Goal: Obtain resource: Download file/media

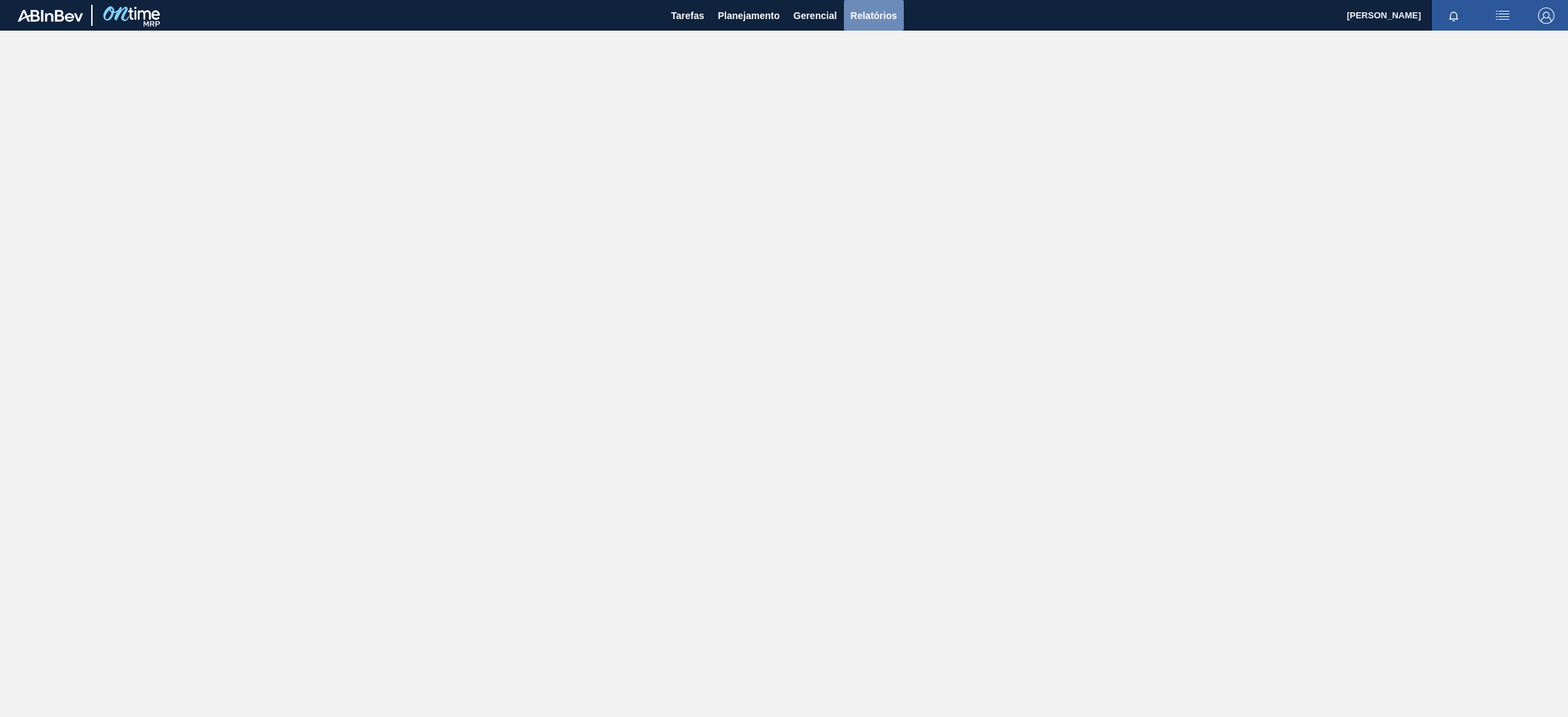
click at [872, 14] on span "Relatórios" at bounding box center [874, 16] width 46 height 16
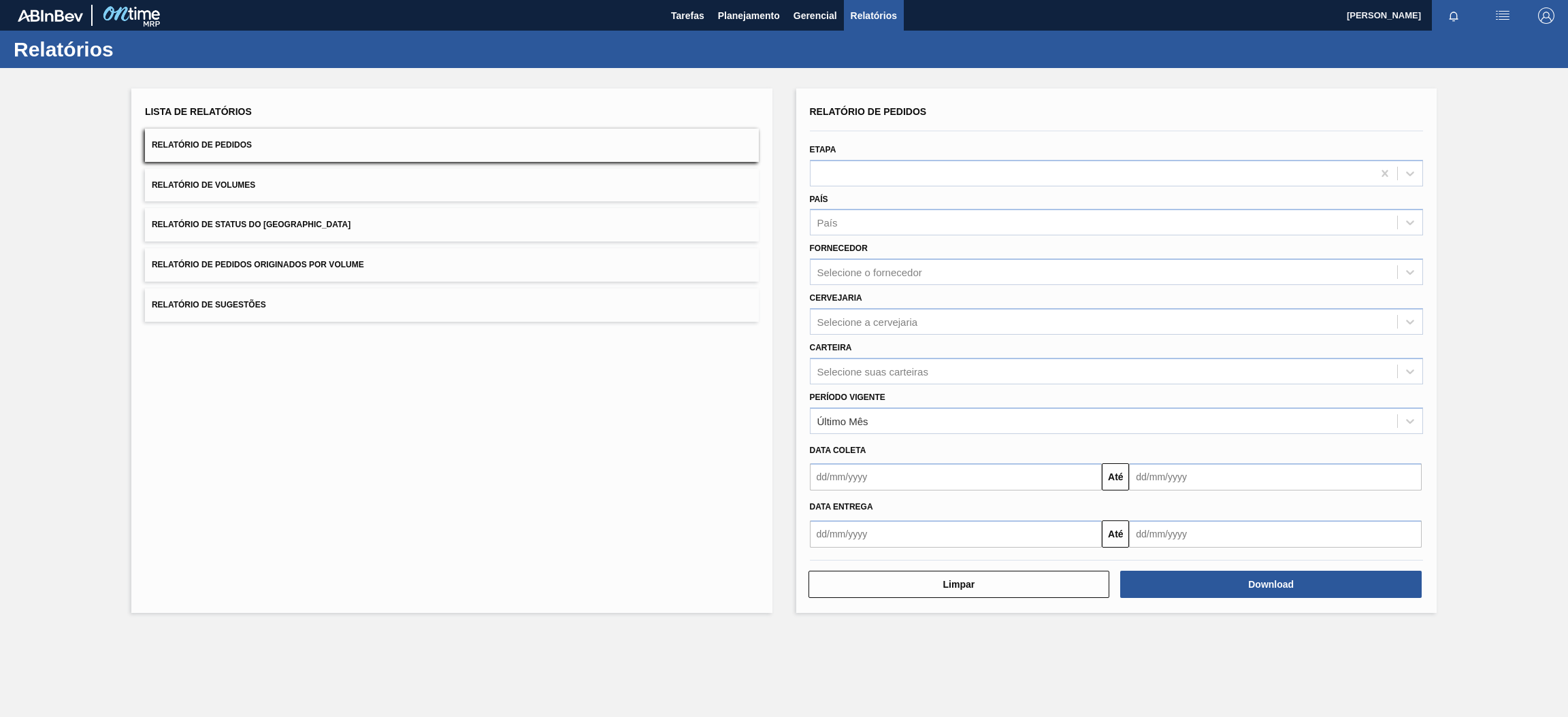
click at [277, 144] on button "Relatório de Pedidos" at bounding box center [451, 145] width 614 height 34
click at [887, 318] on div "Selecione a cervejaria" at bounding box center [867, 321] width 101 height 12
type input "br15"
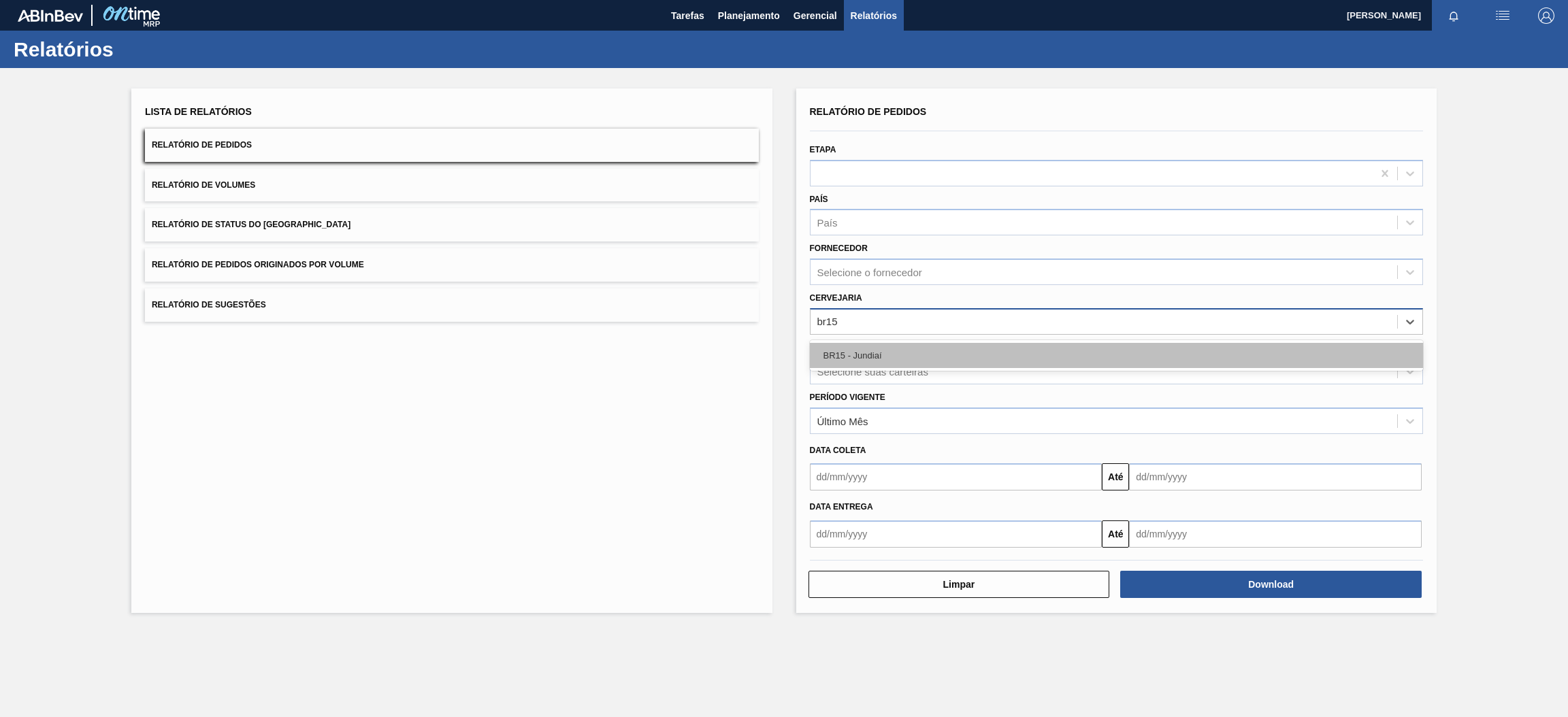
click at [895, 353] on div "BR15 - Jundiaí" at bounding box center [1117, 355] width 614 height 25
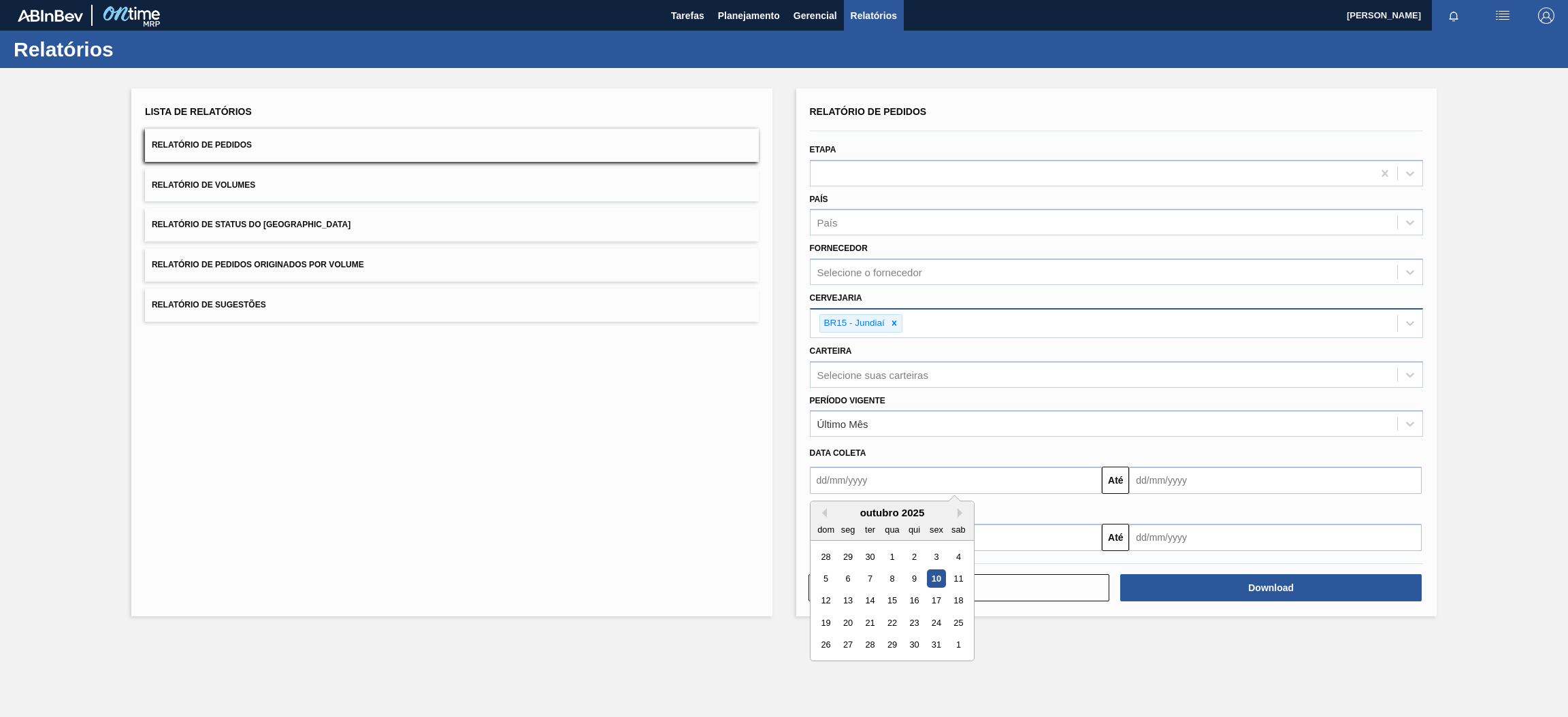
click at [898, 484] on input "text" at bounding box center [956, 480] width 293 height 27
click at [994, 456] on div "Data coleta" at bounding box center [1117, 454] width 625 height 20
click at [1089, 482] on input "text" at bounding box center [956, 480] width 293 height 27
type input "[DATE]"
click at [1089, 480] on button "Close" at bounding box center [1094, 480] width 18 height 27
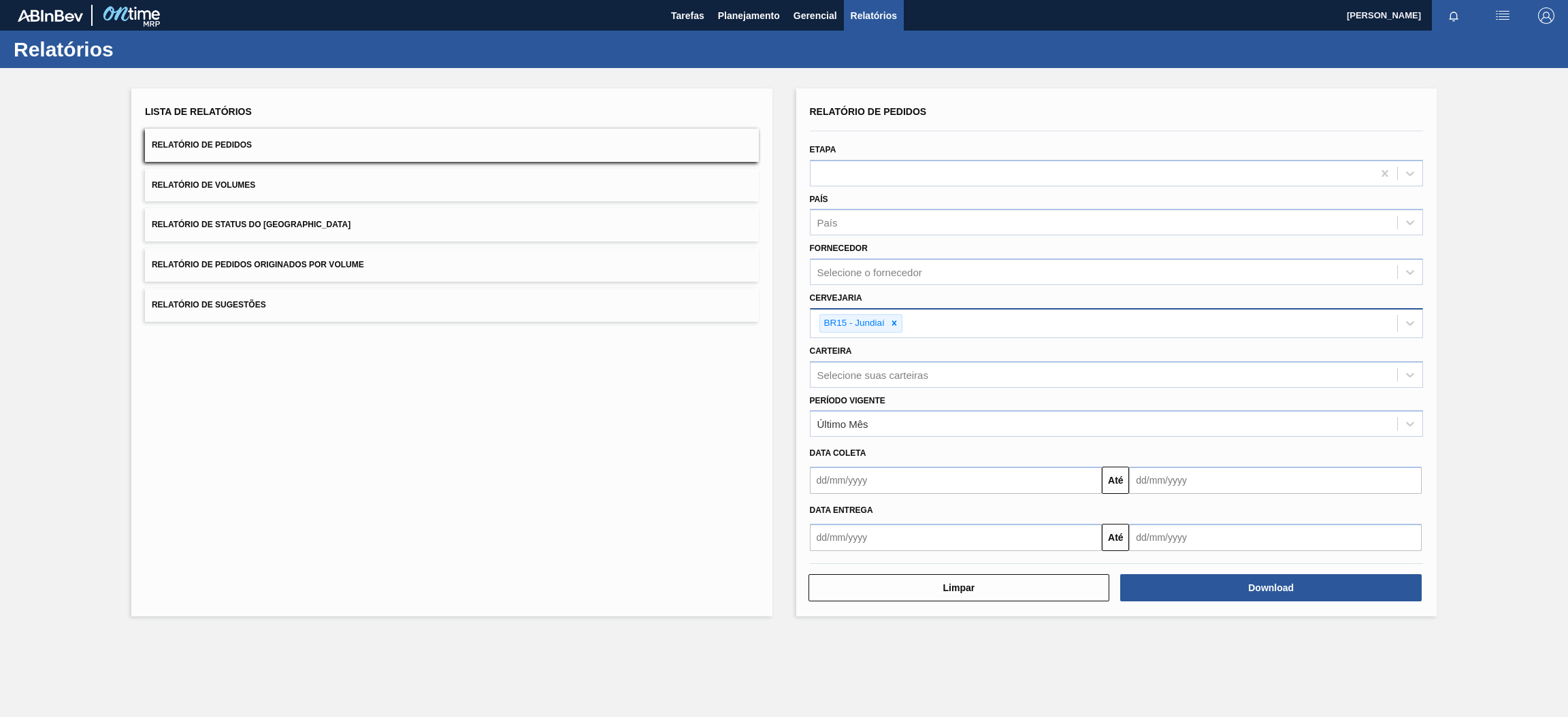
click at [1060, 479] on input "text" at bounding box center [956, 480] width 293 height 27
click at [937, 575] on div "10" at bounding box center [936, 579] width 18 height 18
type input "[DATE]"
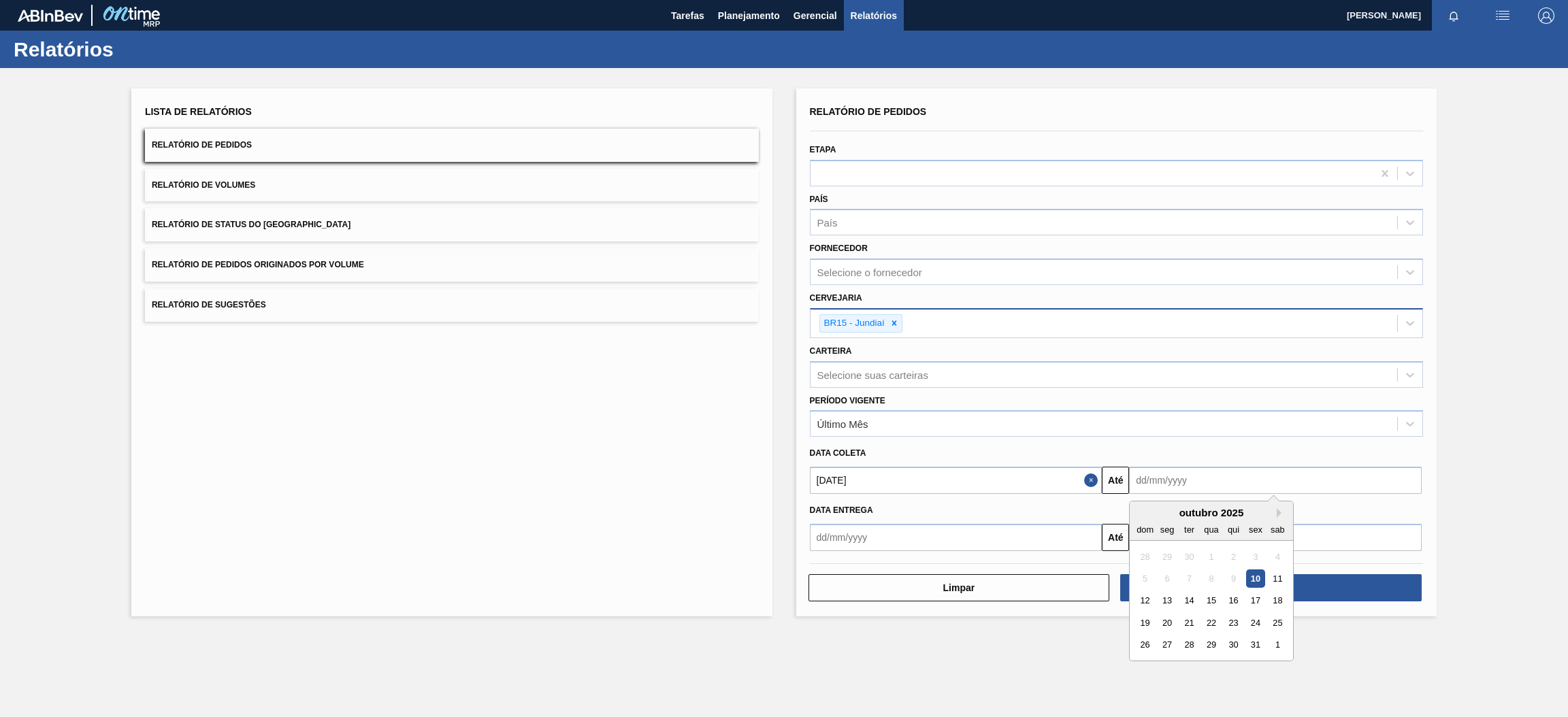
click at [1166, 478] on input "text" at bounding box center [1275, 480] width 293 height 27
click at [1193, 519] on div "dom seg ter qua qui sex sab" at bounding box center [1211, 530] width 164 height 21
click at [1278, 509] on button "Next Month" at bounding box center [1282, 513] width 10 height 10
click at [1143, 668] on div "30" at bounding box center [1145, 667] width 18 height 18
type input "[DATE]"
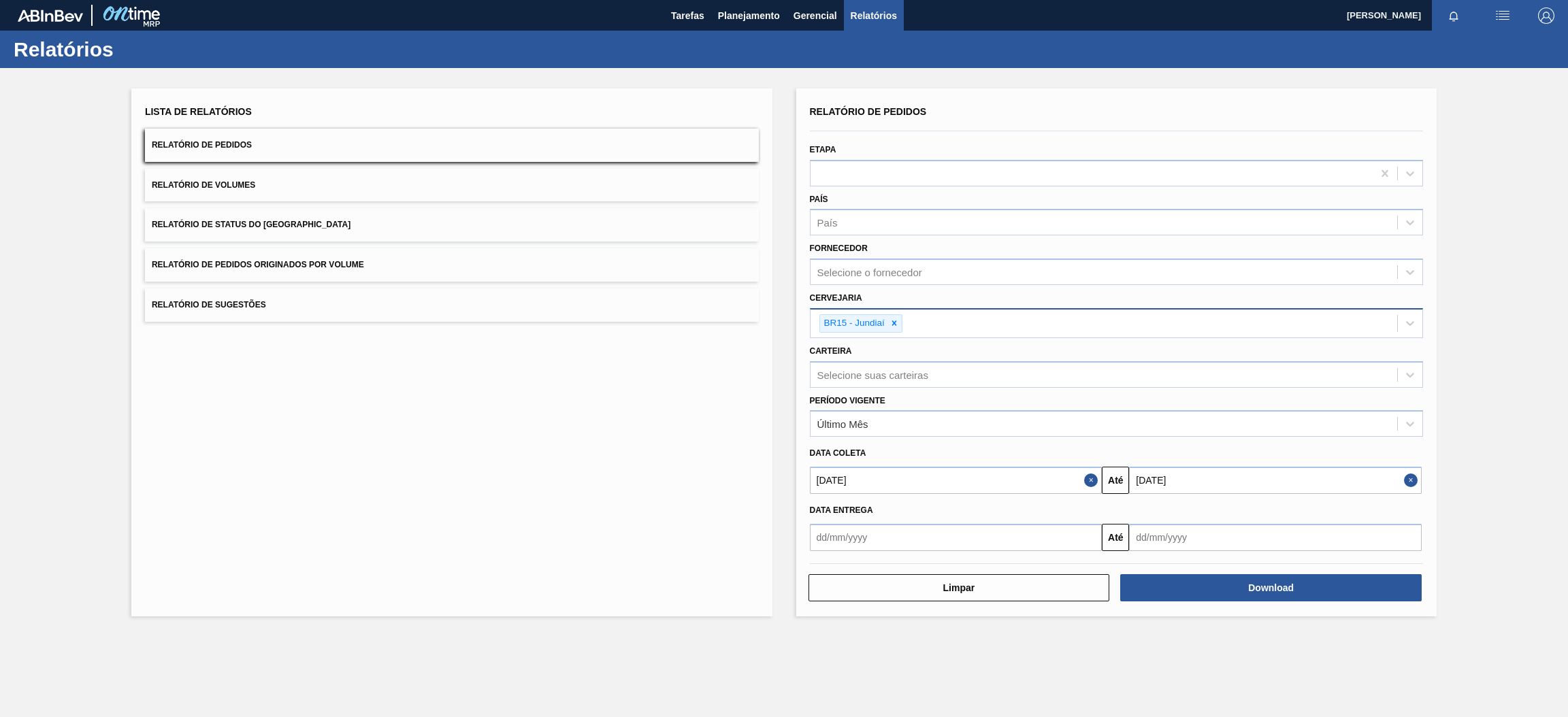
click at [1038, 529] on input "text" at bounding box center [956, 537] width 293 height 27
click at [941, 428] on div "10" at bounding box center [936, 432] width 18 height 18
type input "[DATE]"
click at [1211, 542] on input "text" at bounding box center [1275, 537] width 293 height 27
click at [1278, 362] on button "Next Month" at bounding box center [1282, 367] width 10 height 10
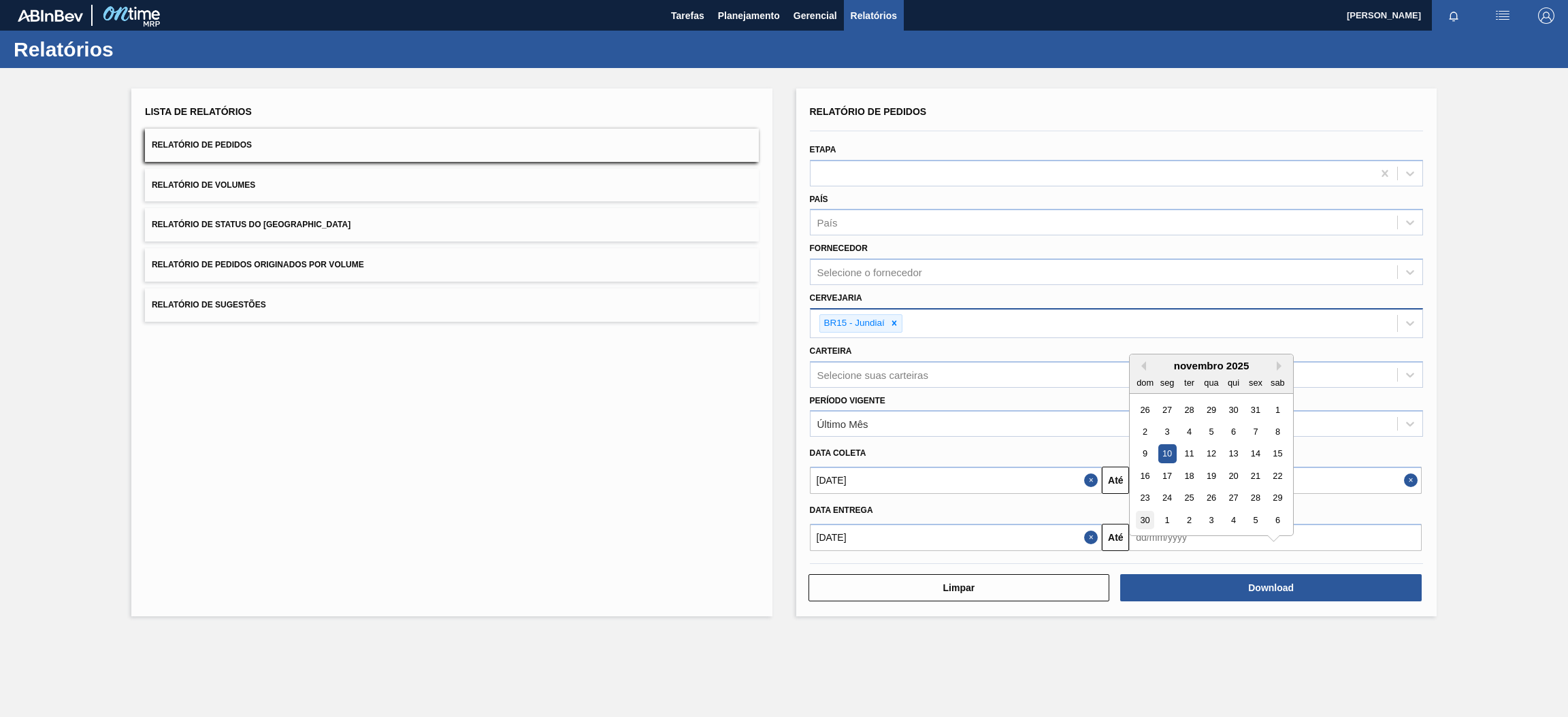
click at [1145, 520] on div "30" at bounding box center [1145, 520] width 18 height 18
type input "[DATE]"
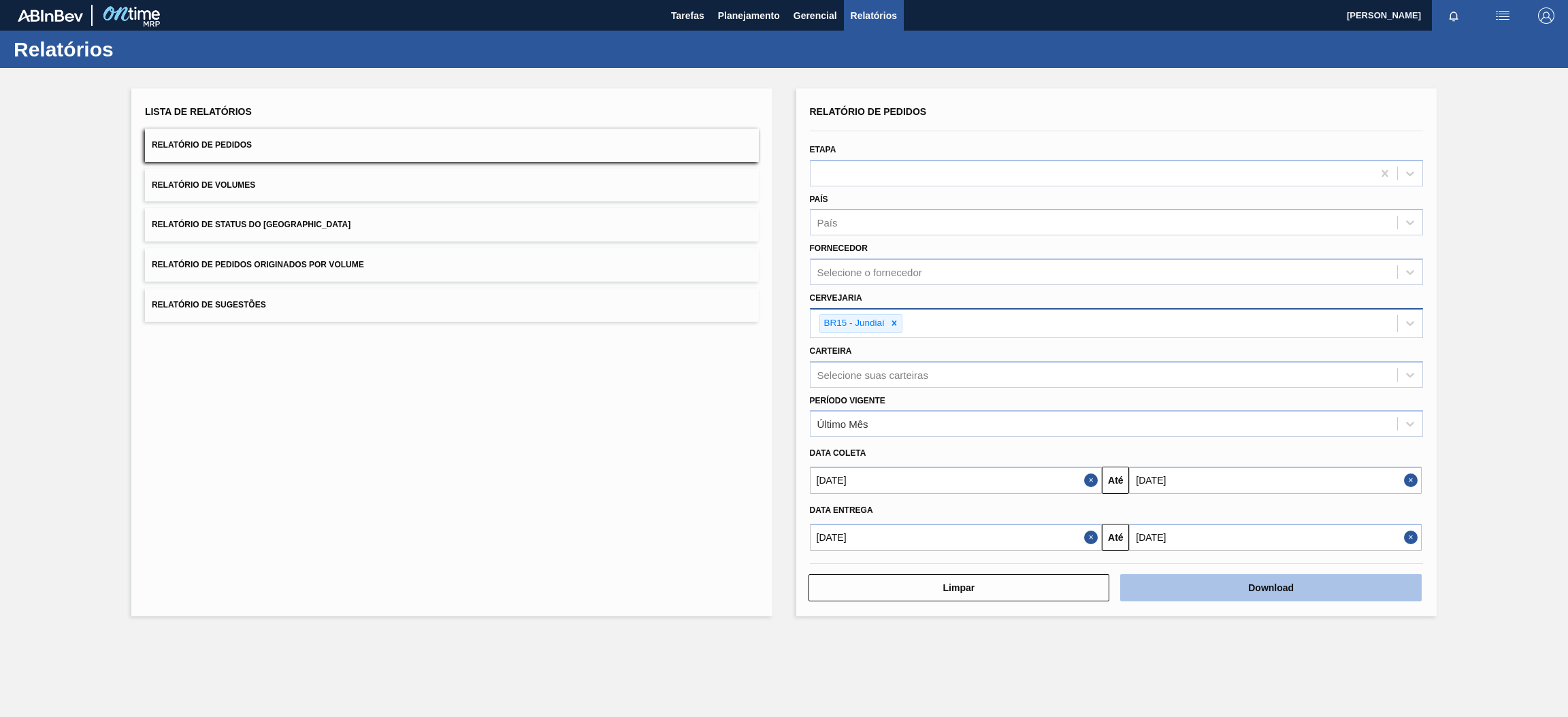
click at [1191, 579] on button "Download" at bounding box center [1270, 588] width 302 height 27
click at [520, 267] on button "Relatório de Pedidos Originados por Volume" at bounding box center [451, 265] width 614 height 34
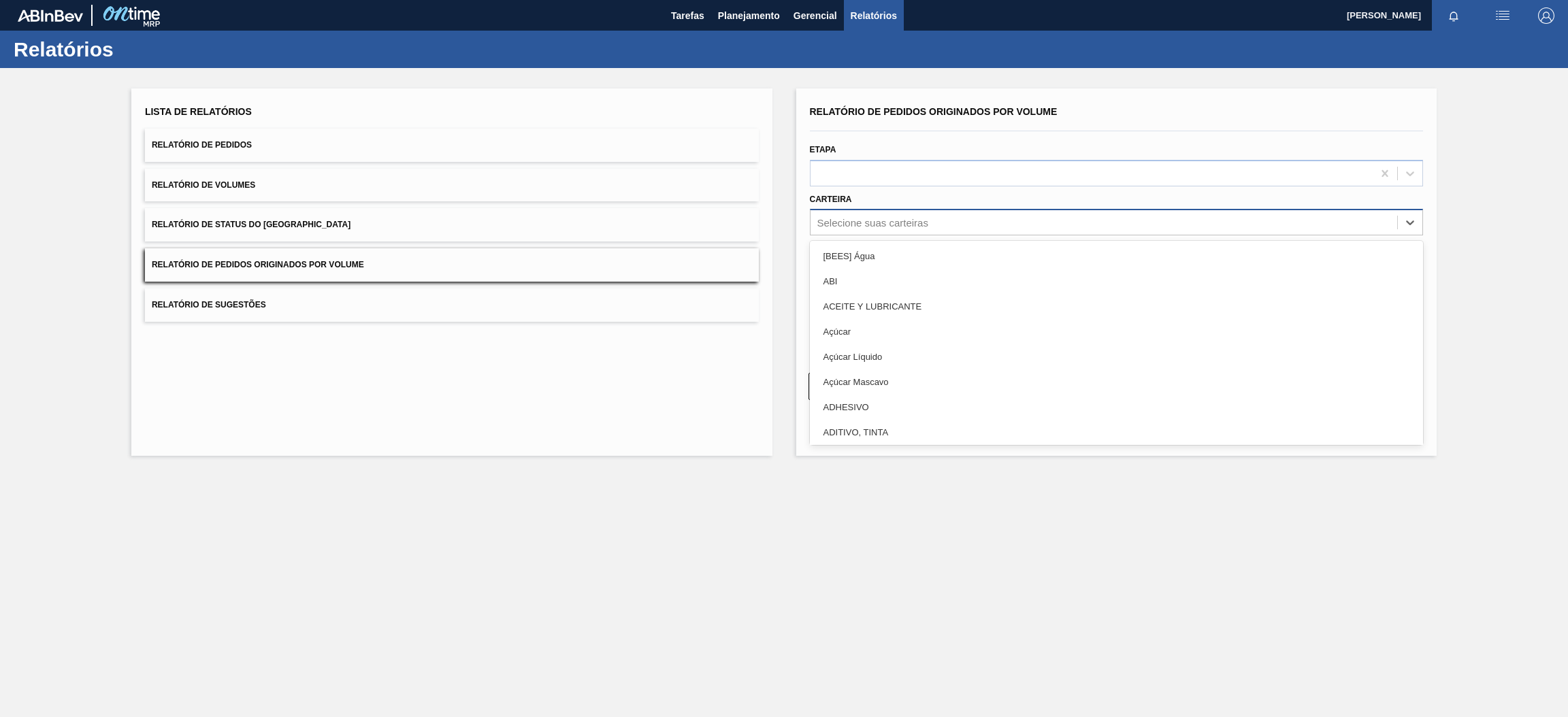
click at [931, 229] on div "Selecione suas carteiras" at bounding box center [1104, 223] width 587 height 20
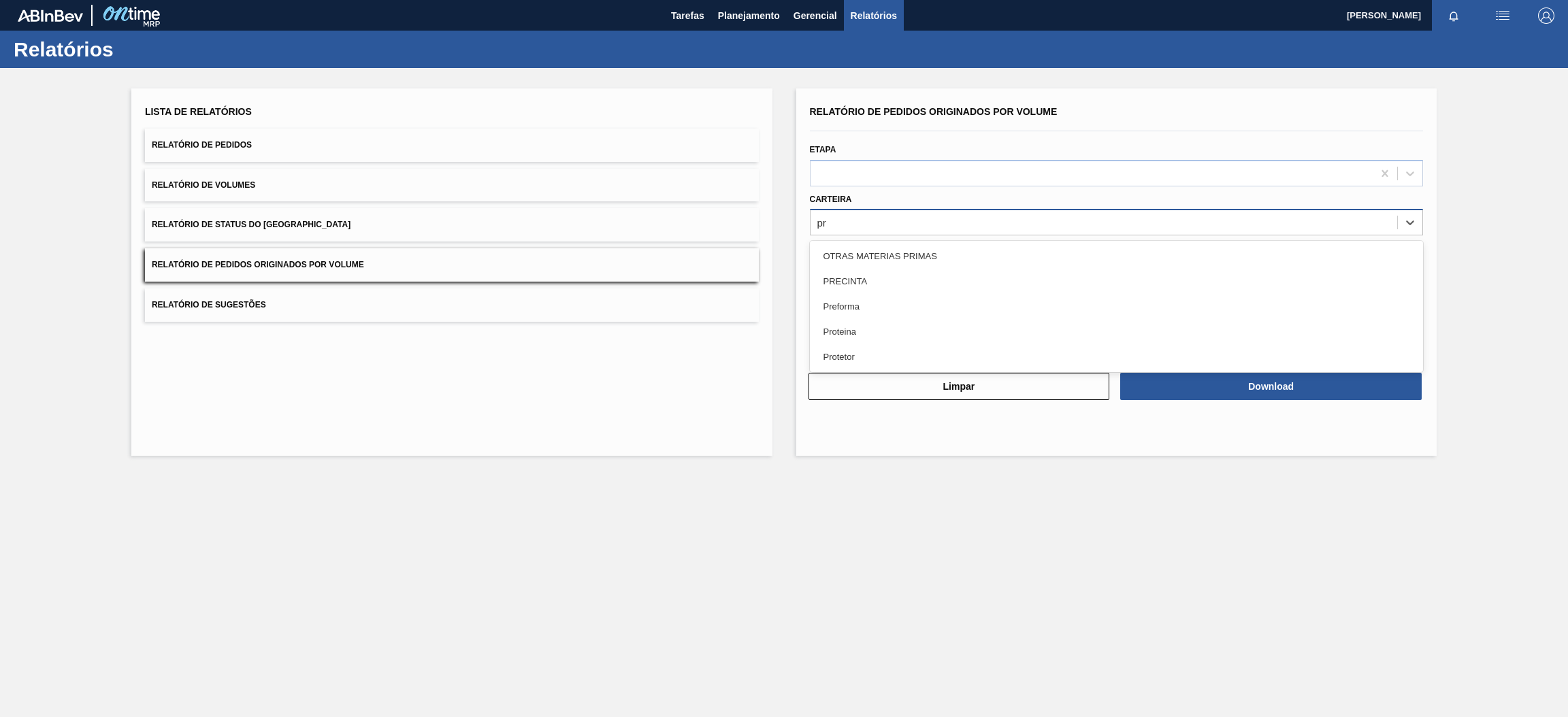
type input "pre"
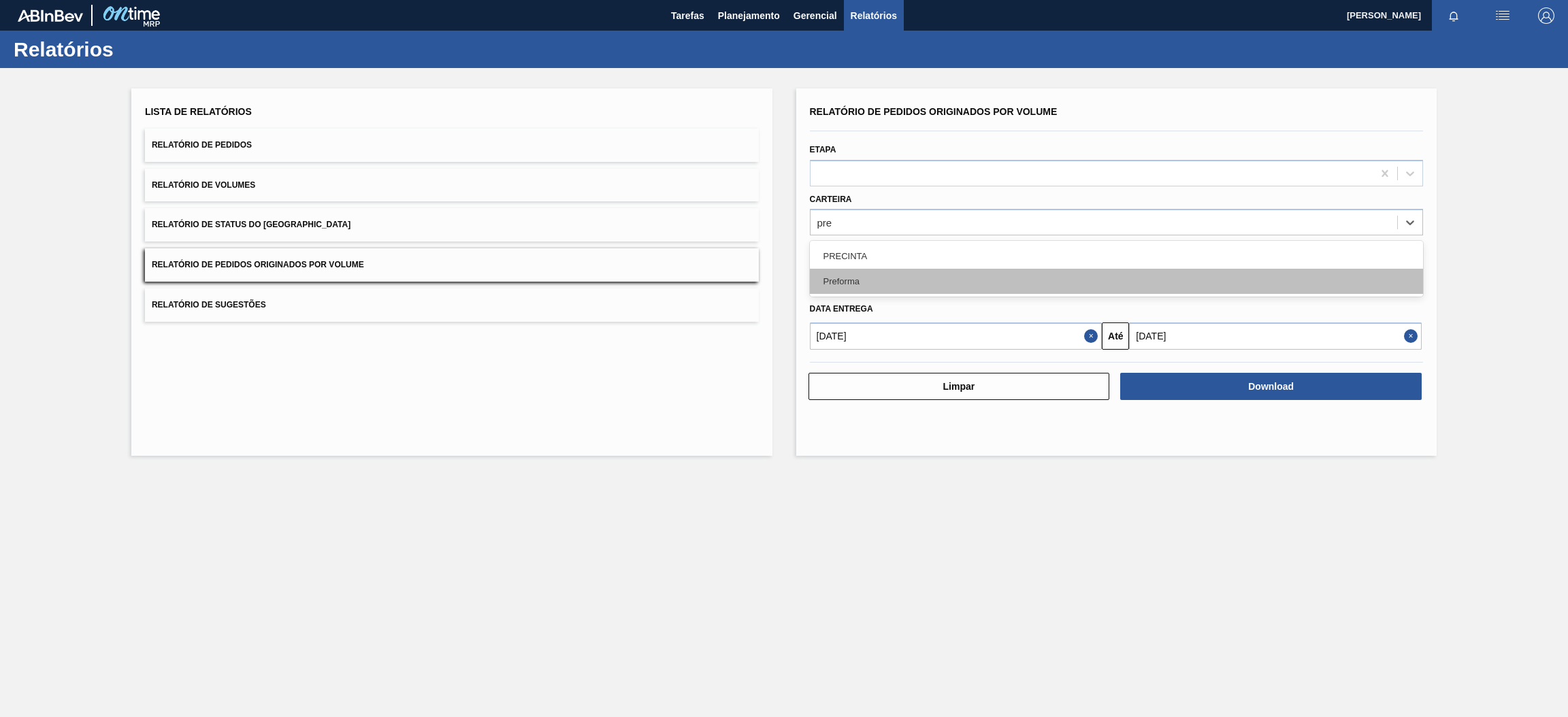
click at [909, 273] on div "Preforma" at bounding box center [1117, 281] width 614 height 25
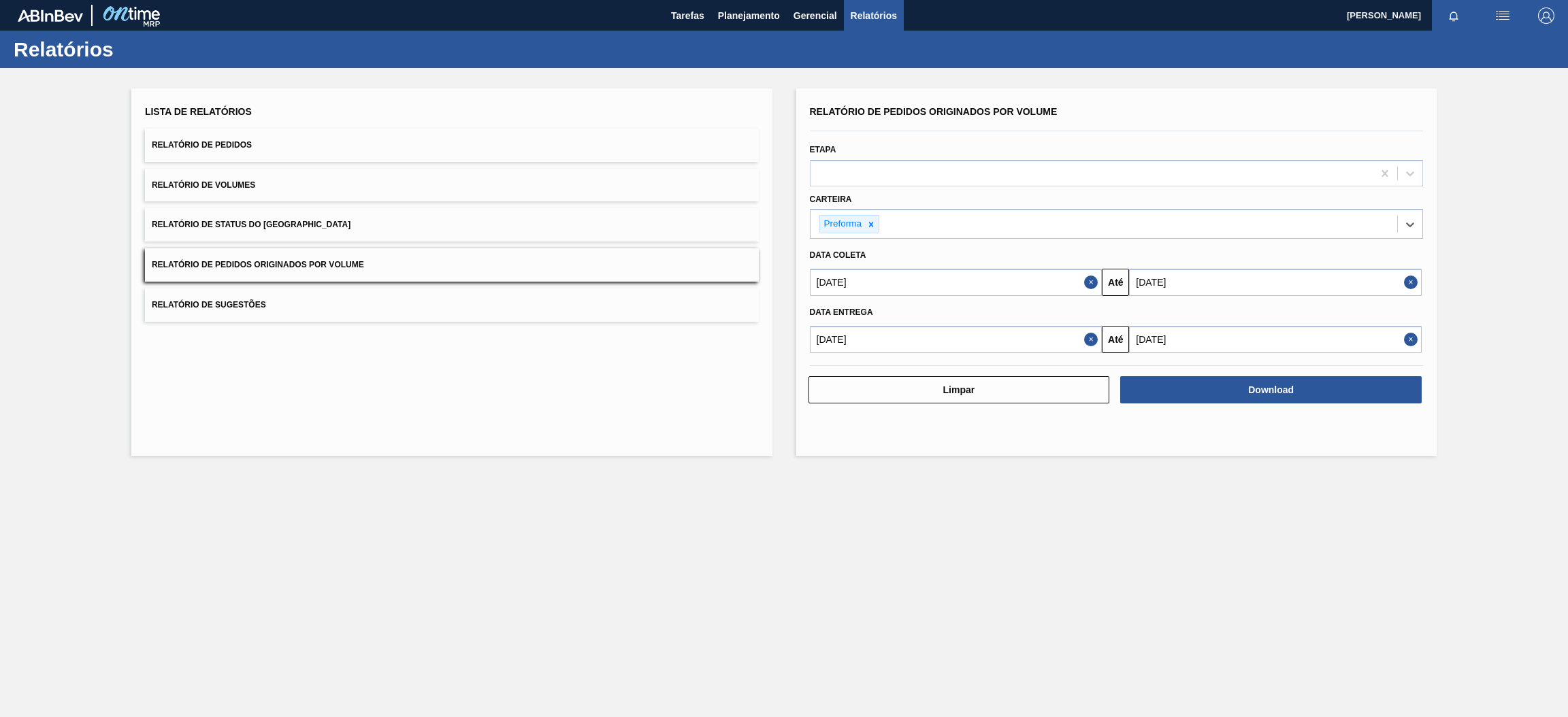
click at [1091, 280] on button "Close" at bounding box center [1094, 282] width 18 height 27
click at [1091, 342] on button "Close" at bounding box center [1094, 339] width 18 height 27
click at [1039, 289] on input "text" at bounding box center [956, 282] width 293 height 27
click at [819, 317] on button "Previous Month" at bounding box center [822, 315] width 10 height 10
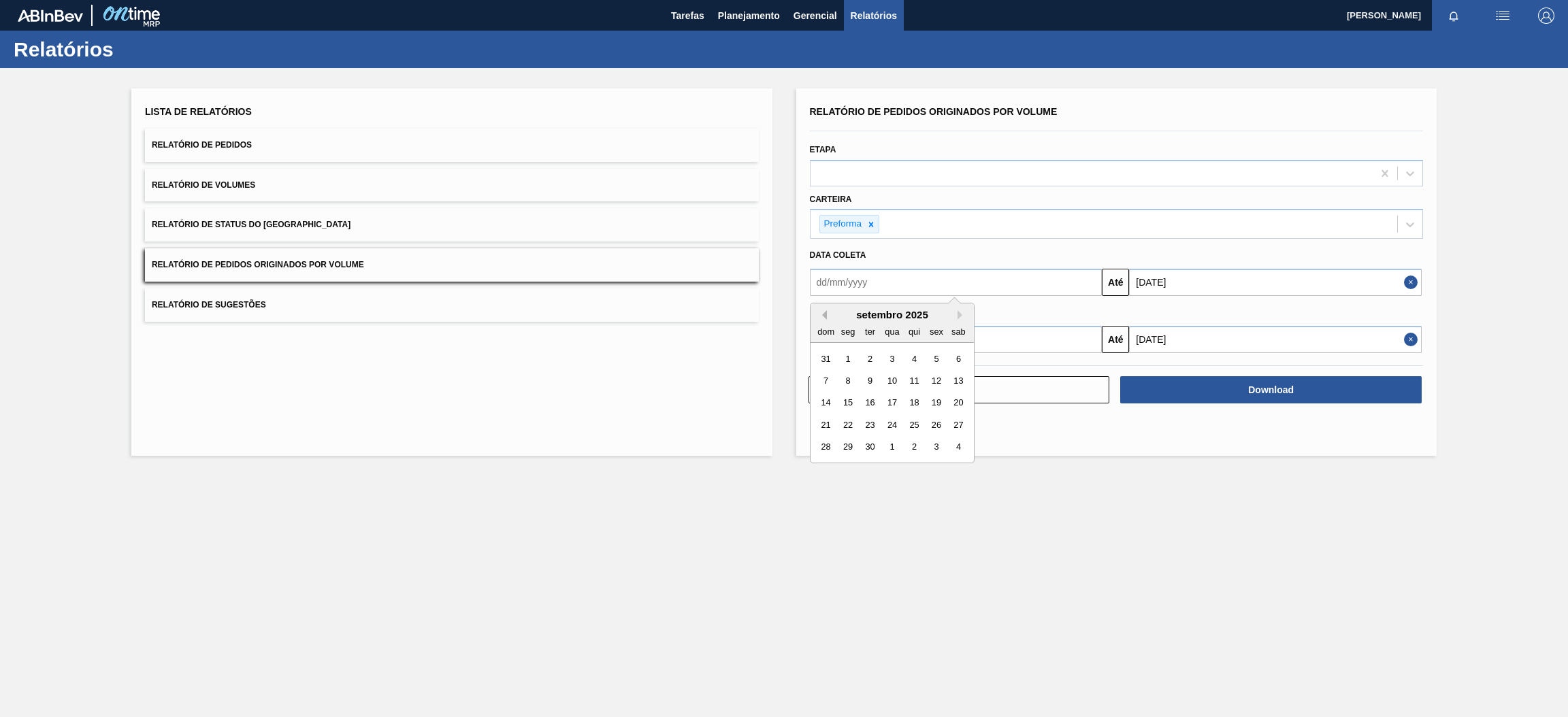
click at [819, 317] on button "Previous Month" at bounding box center [822, 315] width 10 height 10
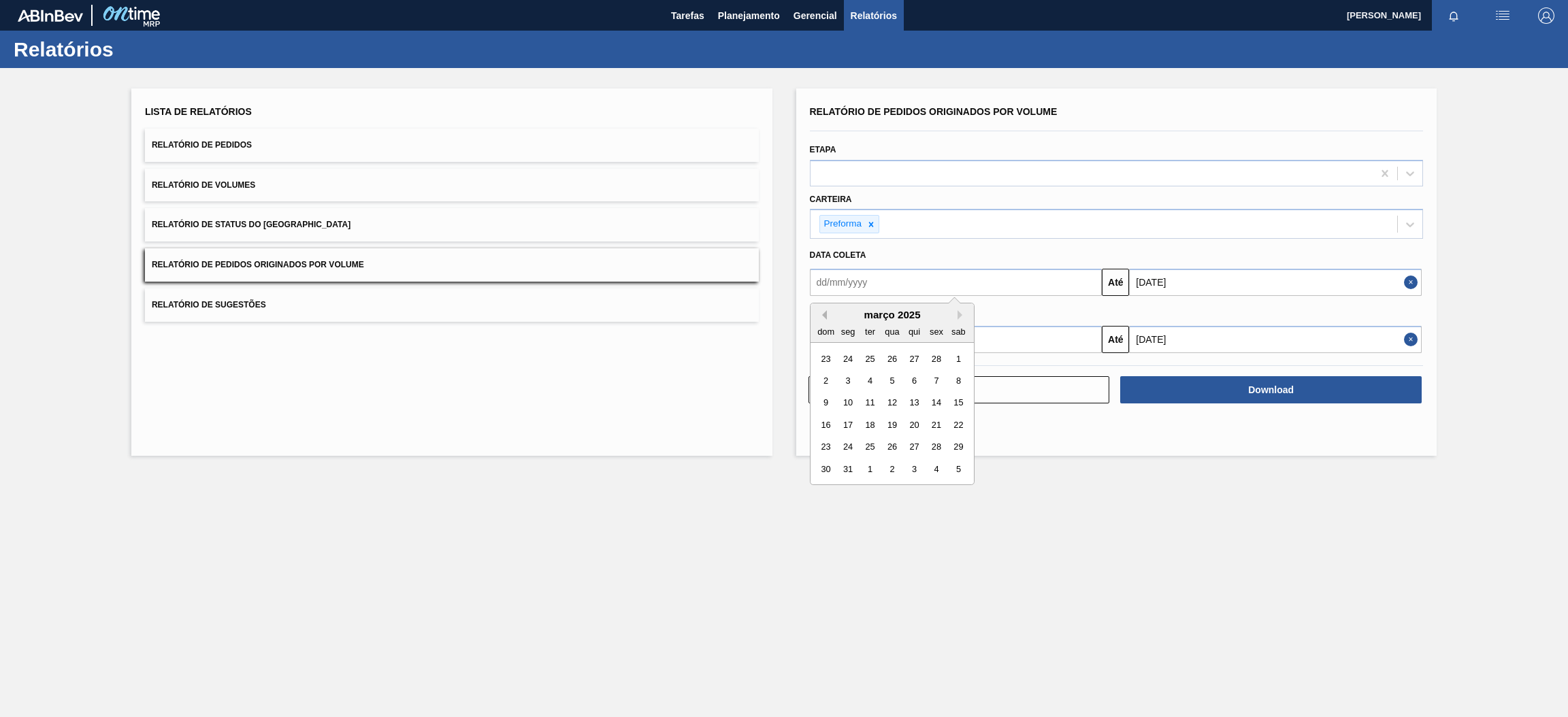
click at [819, 317] on button "Previous Month" at bounding box center [822, 315] width 10 height 10
click at [893, 358] on div "1" at bounding box center [892, 358] width 18 height 18
type input "[DATE]"
click at [891, 342] on input "text" at bounding box center [956, 339] width 293 height 27
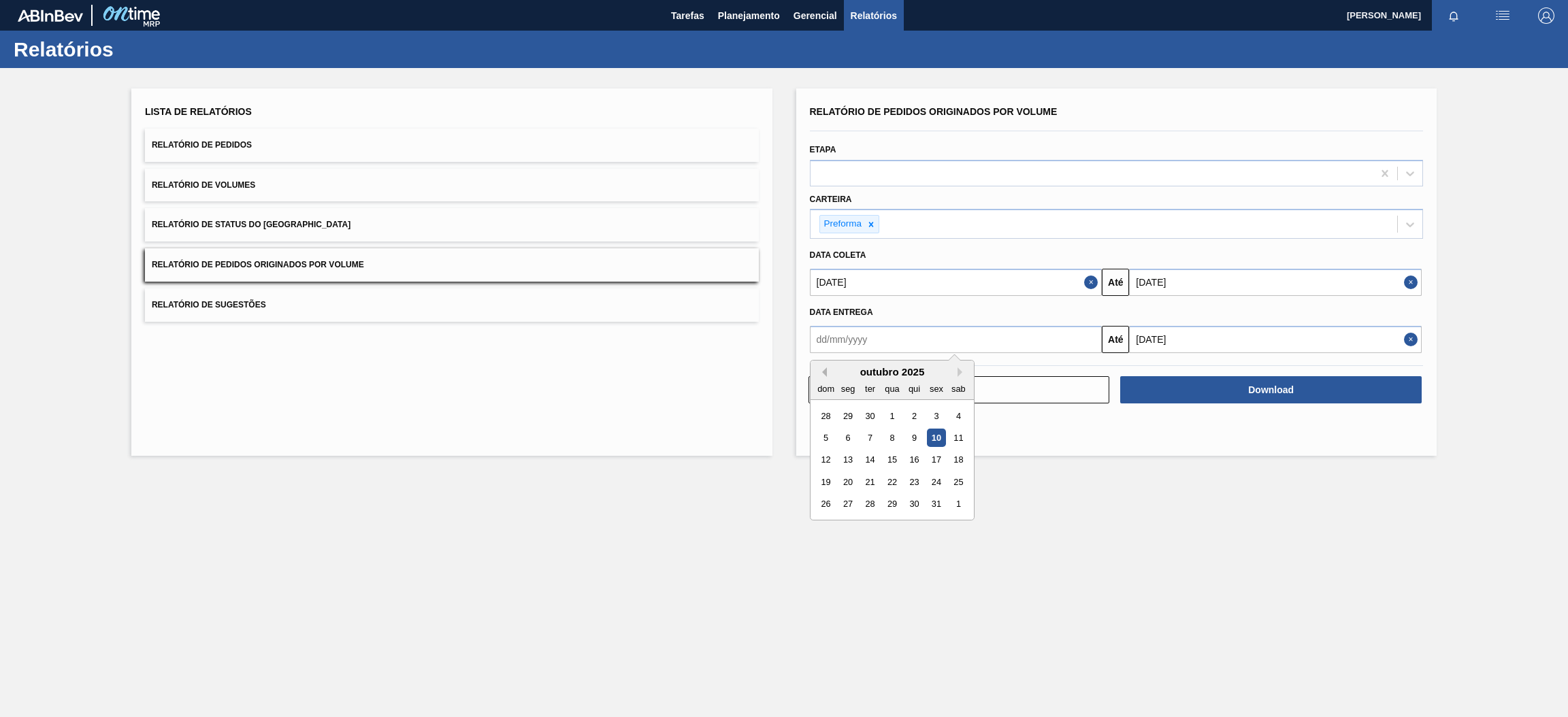
click at [824, 371] on button "Previous Month" at bounding box center [822, 372] width 10 height 10
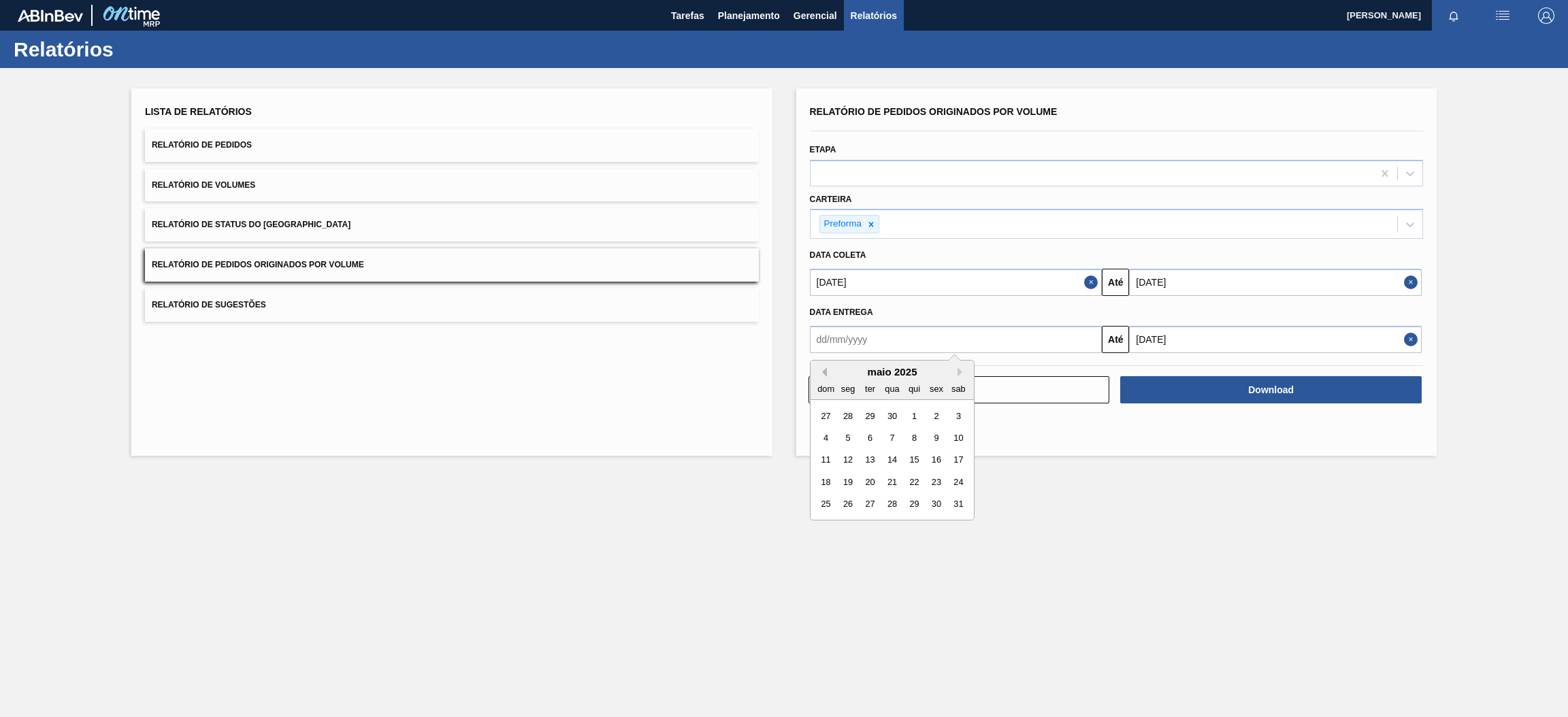
click at [824, 371] on button "Previous Month" at bounding box center [822, 372] width 10 height 10
click at [892, 412] on div "1" at bounding box center [892, 415] width 18 height 18
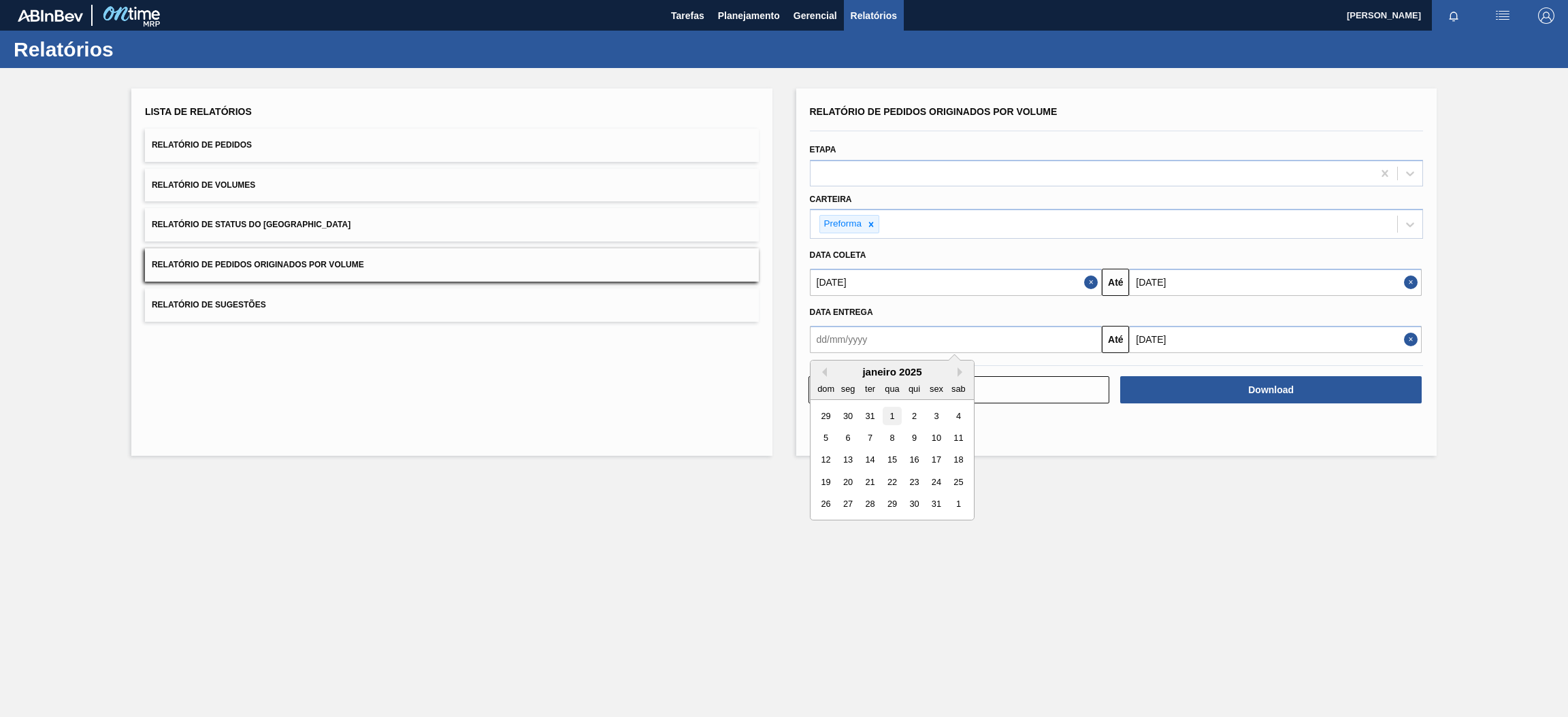
type input "[DATE]"
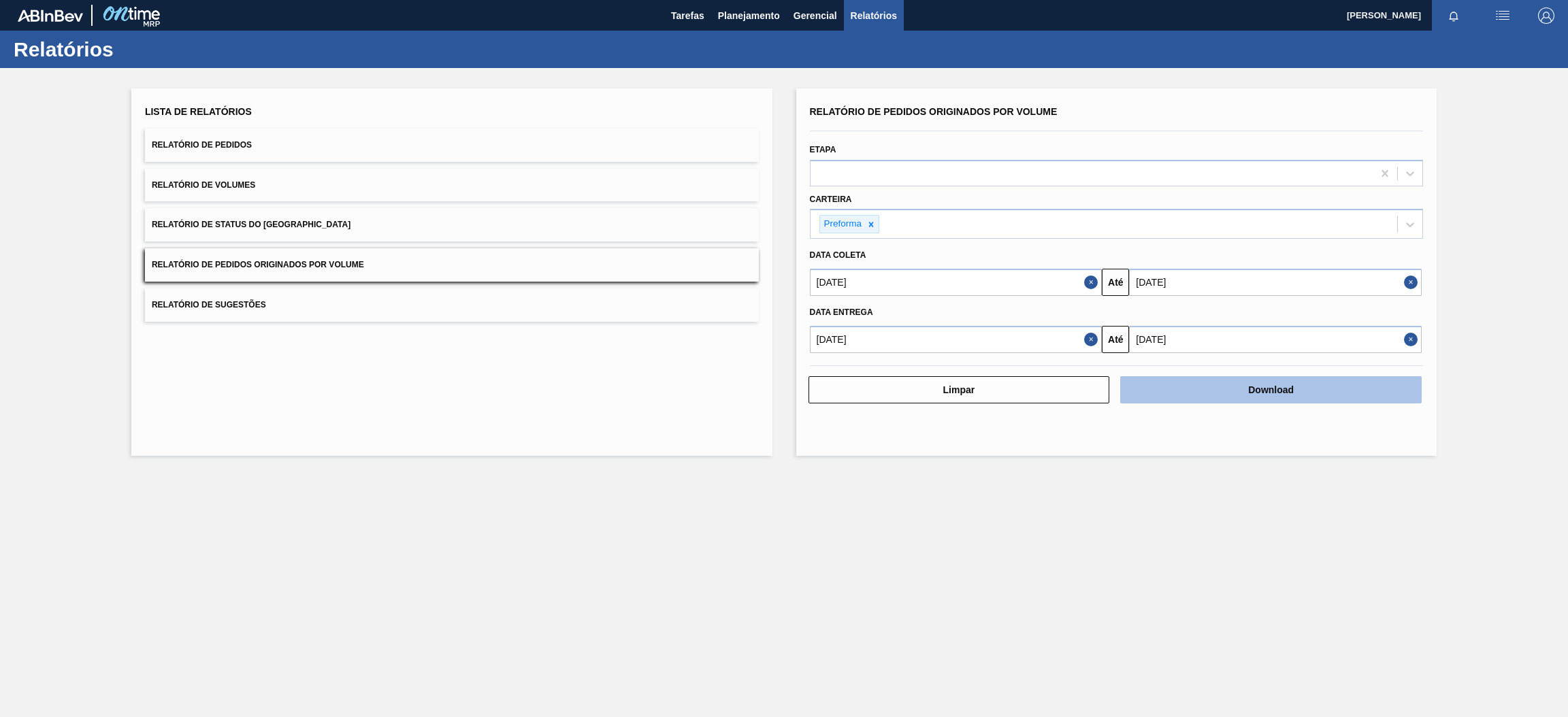
click at [1182, 386] on button "Download" at bounding box center [1270, 390] width 302 height 27
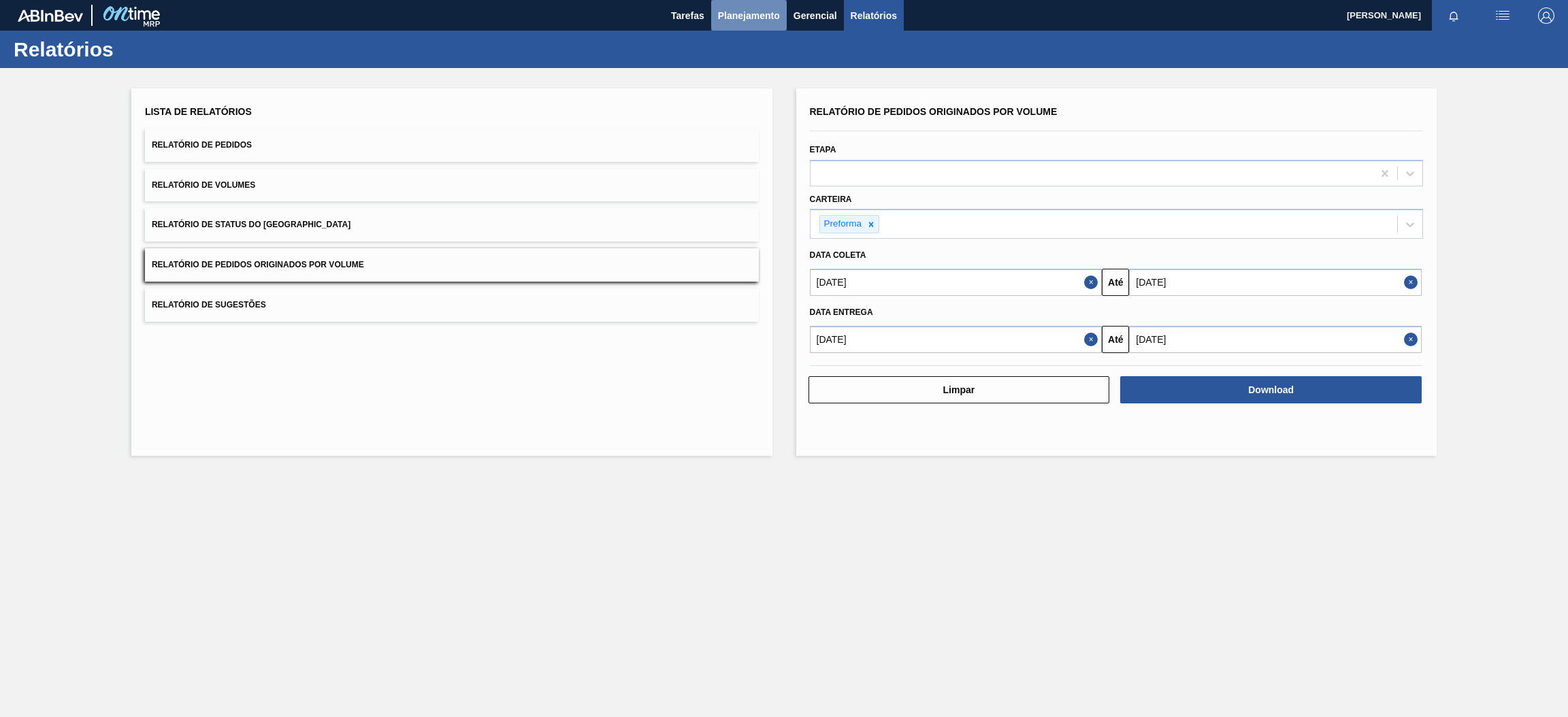
click at [756, 18] on span "Planejamento" at bounding box center [748, 16] width 62 height 16
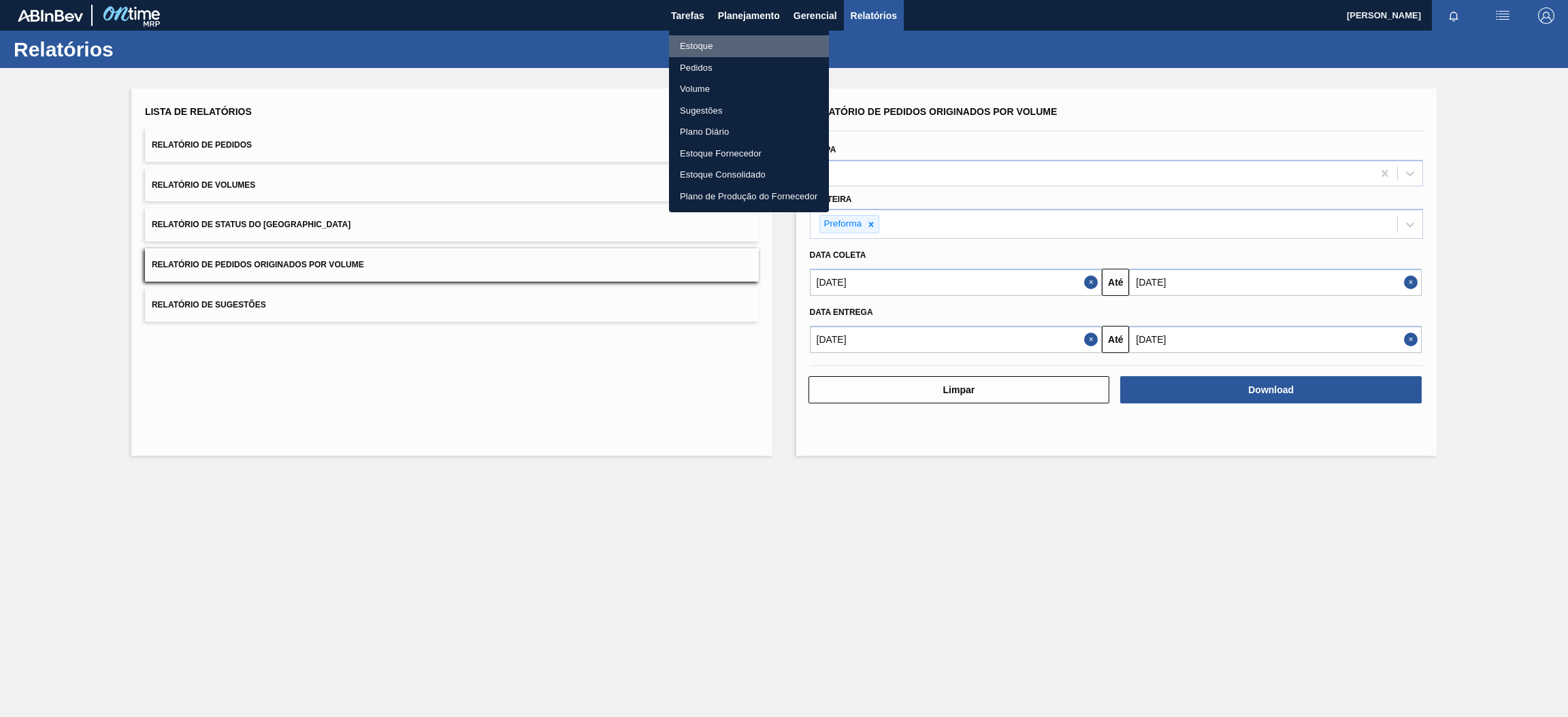
click at [721, 48] on li "Estoque" at bounding box center [749, 46] width 160 height 21
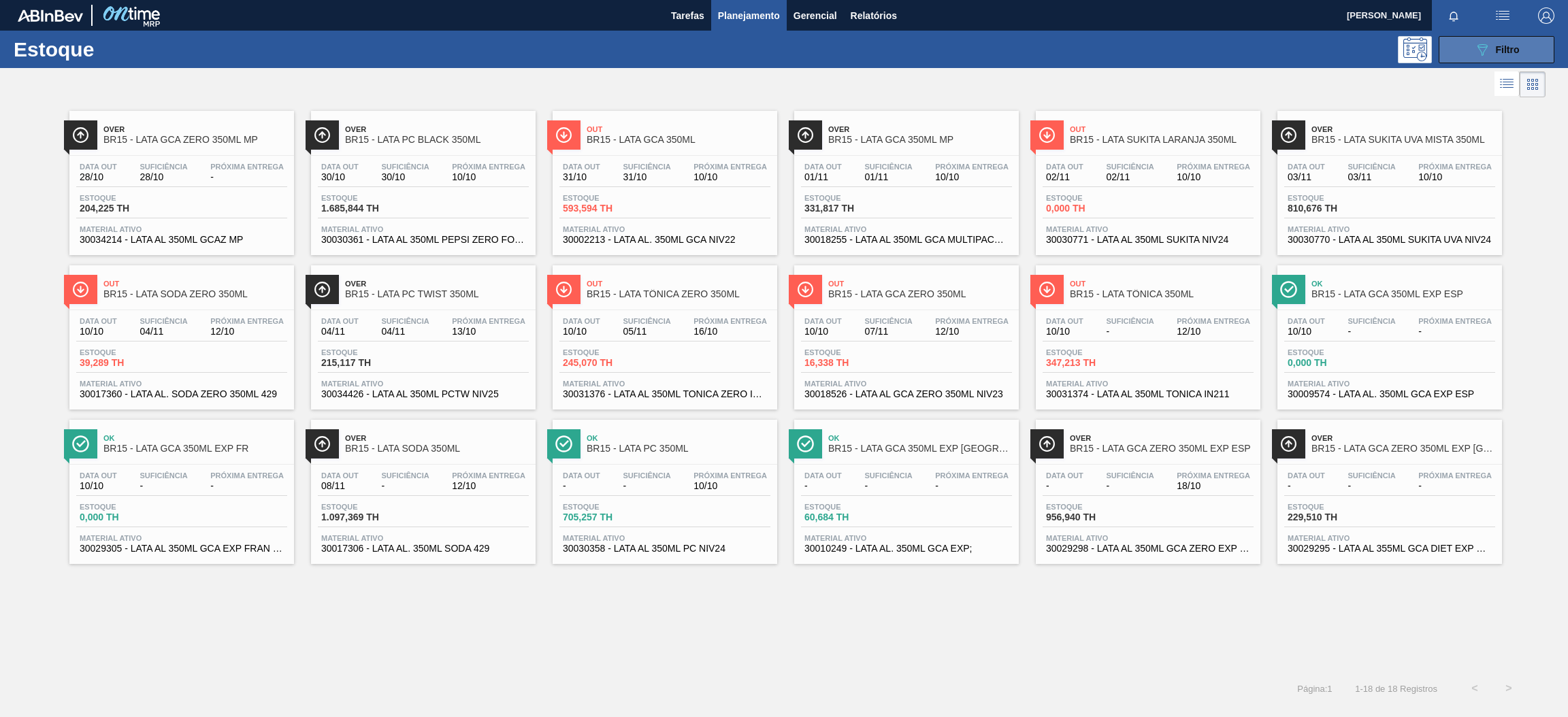
click at [1464, 58] on button "089F7B8B-B2A5-4AFE-B5C0-19BA573D28AC Filtro" at bounding box center [1496, 49] width 116 height 27
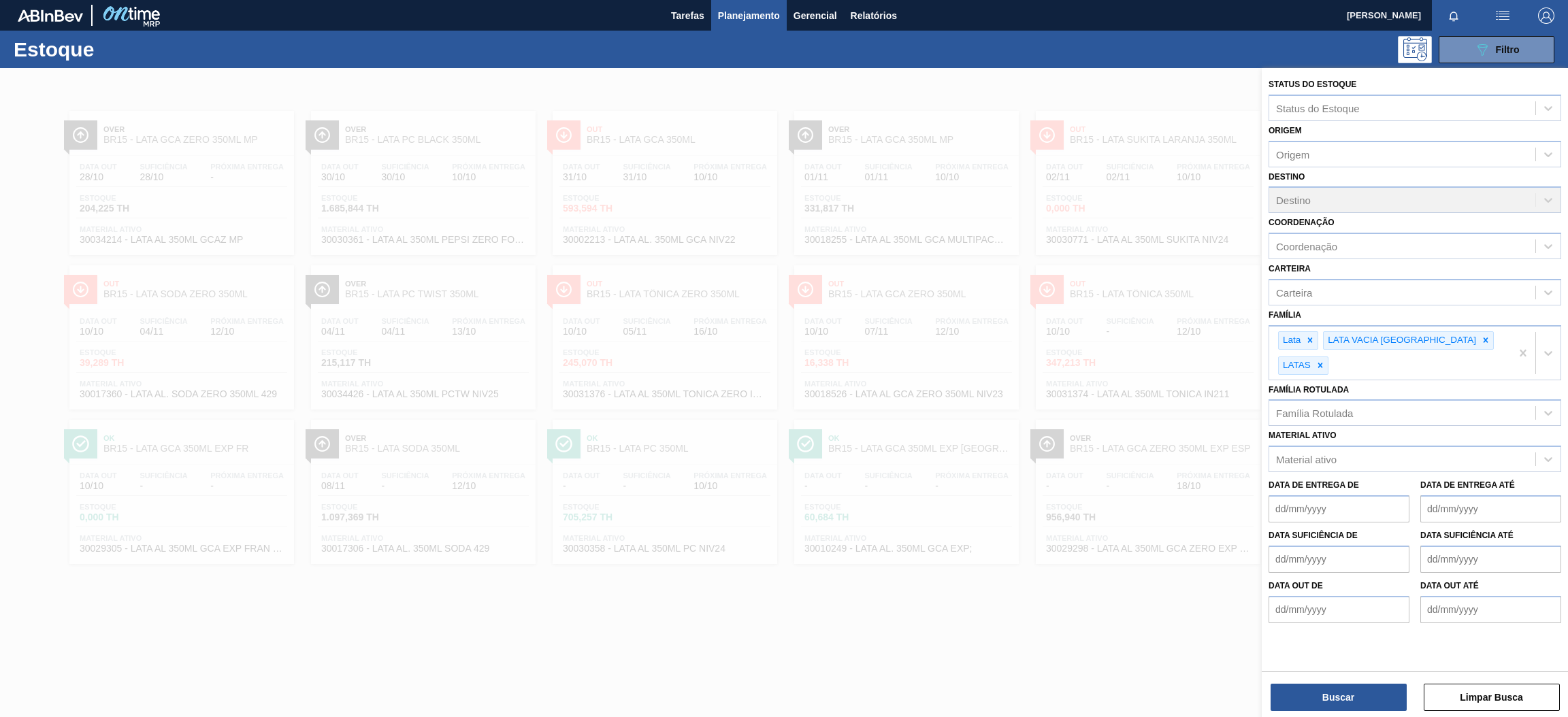
click at [1011, 639] on div at bounding box center [784, 427] width 1568 height 717
